Goal: Task Accomplishment & Management: Complete application form

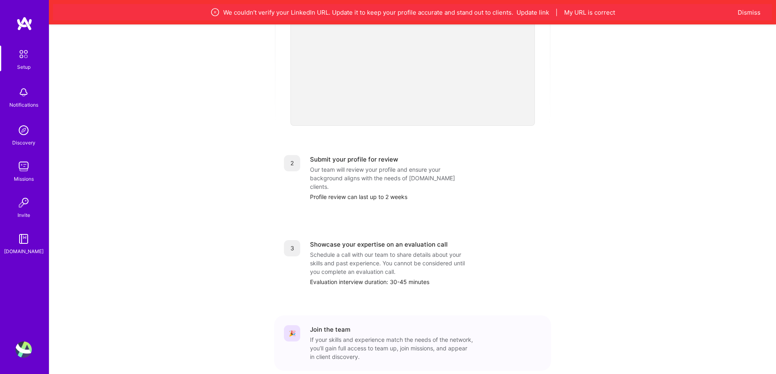
scroll to position [269, 0]
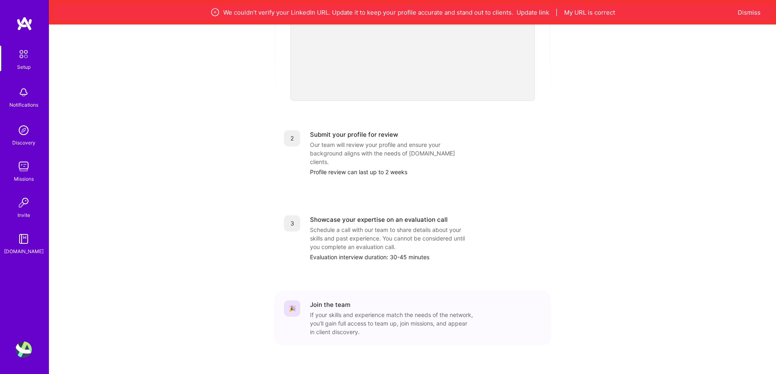
click at [381, 141] on div "Our team will review your profile and ensure your background aligns with the ne…" at bounding box center [391, 154] width 163 height 26
click at [377, 168] on div "Profile review can last up to 2 weeks" at bounding box center [425, 172] width 231 height 9
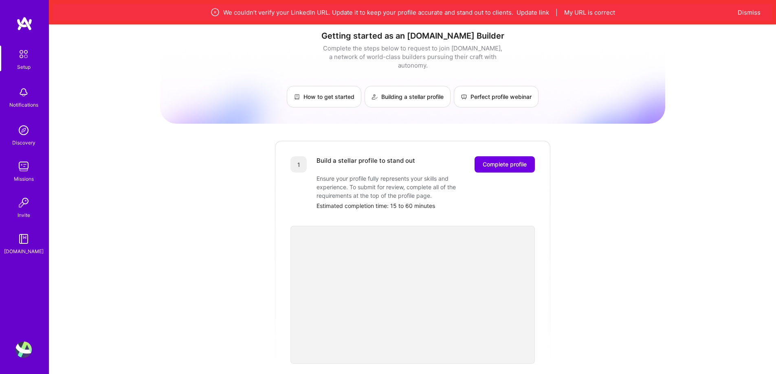
scroll to position [0, 0]
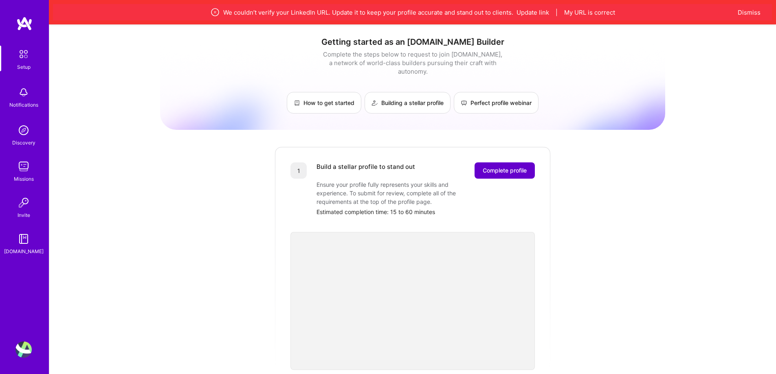
click at [504, 167] on button "Complete profile" at bounding box center [505, 171] width 60 height 16
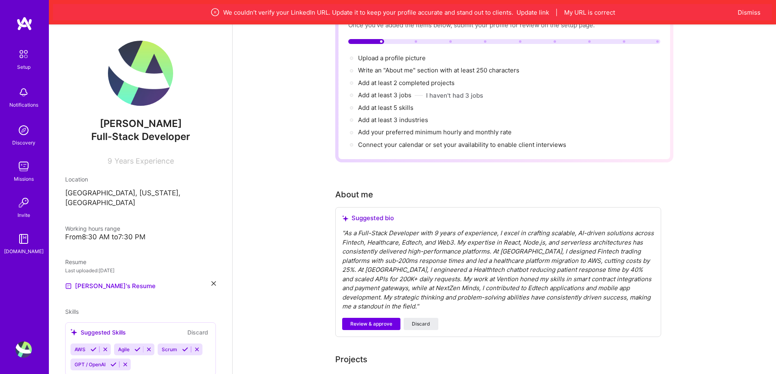
scroll to position [204, 0]
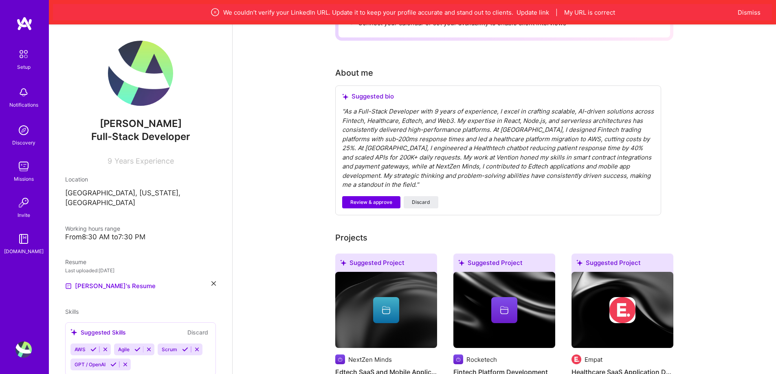
click at [424, 111] on div "" As a Full-Stack Developer with 9 years of experience, I excel in crafting sca…" at bounding box center [498, 148] width 312 height 83
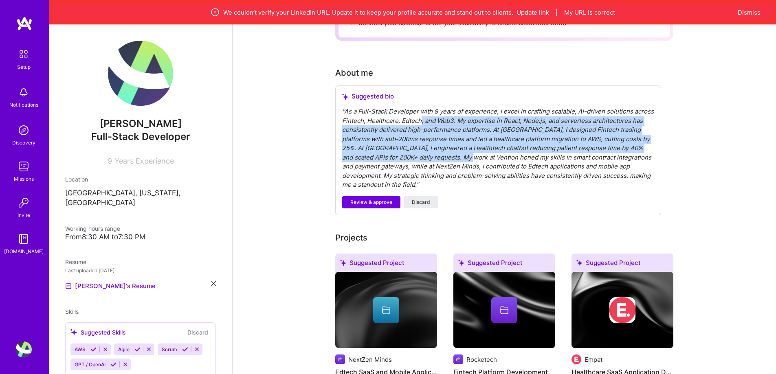
drag, startPoint x: 420, startPoint y: 111, endPoint x: 442, endPoint y: 149, distance: 43.5
click at [442, 149] on div "" As a Full-Stack Developer with 9 years of experience, I excel in crafting sca…" at bounding box center [498, 148] width 312 height 83
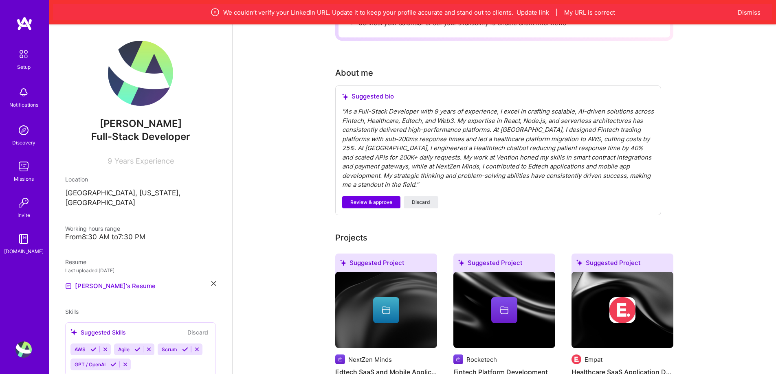
click at [455, 152] on div "" As a Full-Stack Developer with 9 years of experience, I excel in crafting sca…" at bounding box center [498, 148] width 312 height 83
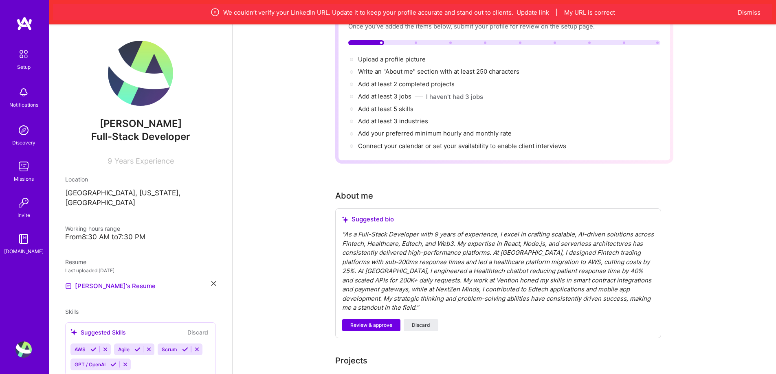
scroll to position [81, 0]
click at [410, 272] on div "" As a Full-Stack Developer with 9 years of experience, I excel in crafting sca…" at bounding box center [498, 270] width 312 height 83
click at [352, 237] on div "" As a Full-Stack Developer with 9 years of experience, I excel in crafting sca…" at bounding box center [498, 270] width 312 height 83
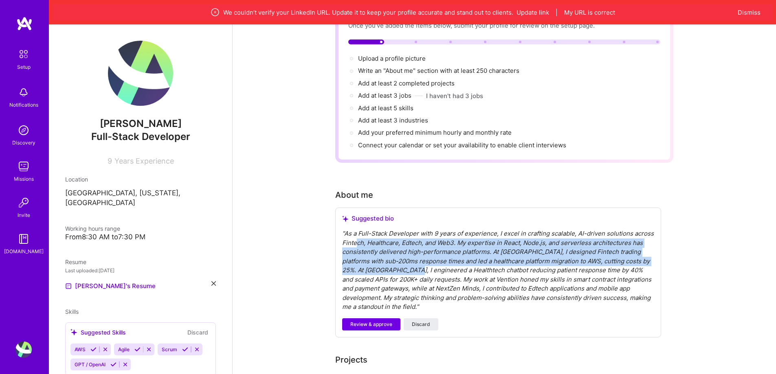
drag, startPoint x: 356, startPoint y: 235, endPoint x: 394, endPoint y: 263, distance: 47.7
click at [394, 263] on div "" As a Full-Stack Developer with 9 years of experience, I excel in crafting sca…" at bounding box center [498, 270] width 312 height 83
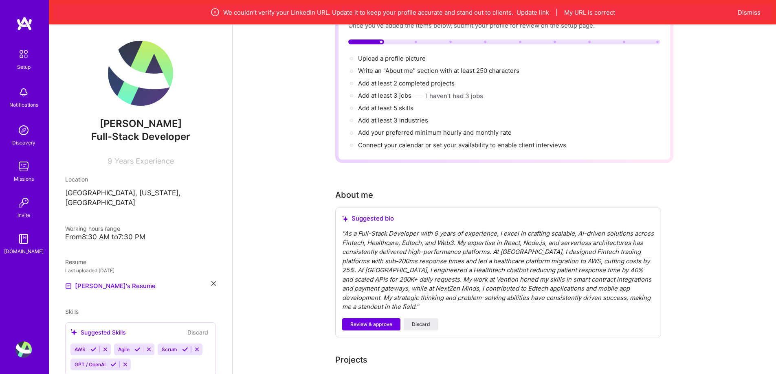
drag, startPoint x: 434, startPoint y: 270, endPoint x: 514, endPoint y: 294, distance: 84.2
click at [438, 272] on div "" As a Full-Stack Developer with 9 years of experience, I excel in crafting sca…" at bounding box center [498, 270] width 312 height 83
click at [621, 289] on div "" As a Full-Stack Developer with 9 years of experience, I excel in crafting sca…" at bounding box center [498, 270] width 312 height 83
click at [616, 289] on div "" As a Full-Stack Developer with 9 years of experience, I excel in crafting sca…" at bounding box center [498, 270] width 312 height 83
click at [611, 289] on div "" As a Full-Stack Developer with 9 years of experience, I excel in crafting sca…" at bounding box center [498, 270] width 312 height 83
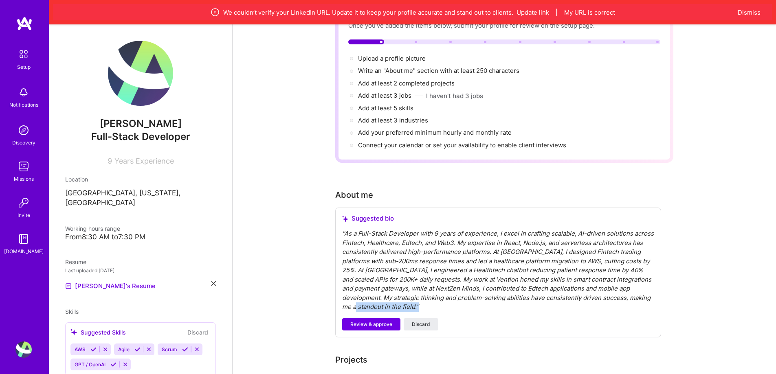
click at [620, 290] on div "" As a Full-Stack Developer with 9 years of experience, I excel in crafting sca…" at bounding box center [498, 270] width 312 height 83
click at [616, 275] on div "" As a Full-Stack Developer with 9 years of experience, I excel in crafting sca…" at bounding box center [498, 270] width 312 height 83
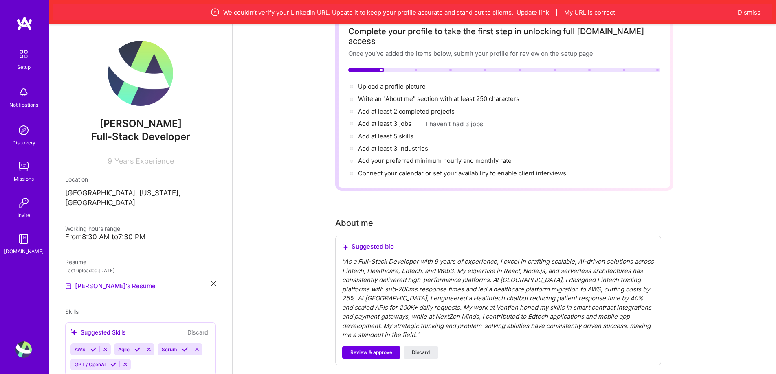
scroll to position [41, 0]
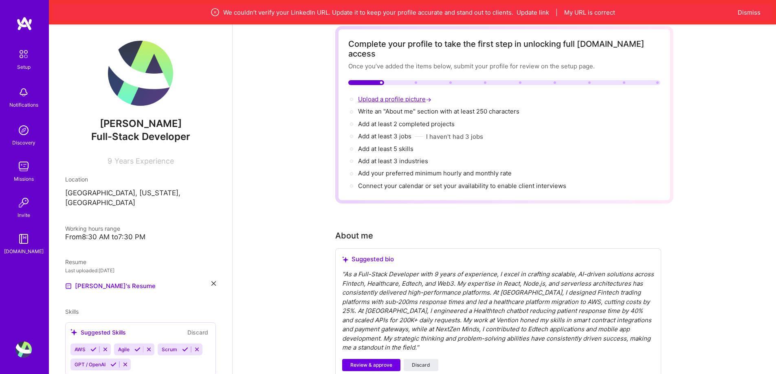
click at [405, 95] on span "Upload a profile picture →" at bounding box center [395, 99] width 75 height 8
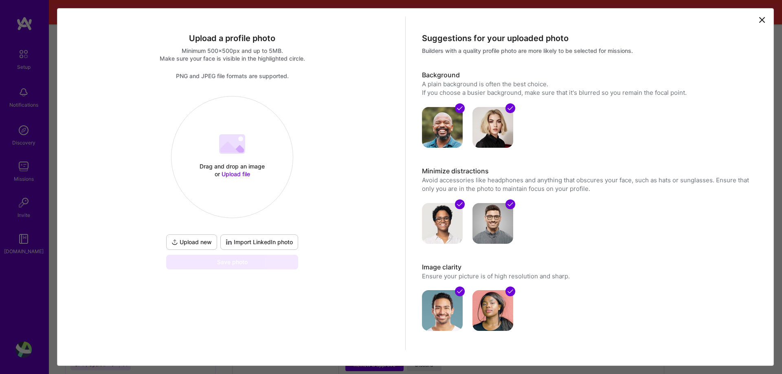
click at [47, 37] on div "Upload a profile photo Minimum 500x500px and up to 5MB. Make sure your face is …" at bounding box center [391, 187] width 782 height 374
